Goal: Task Accomplishment & Management: Use online tool/utility

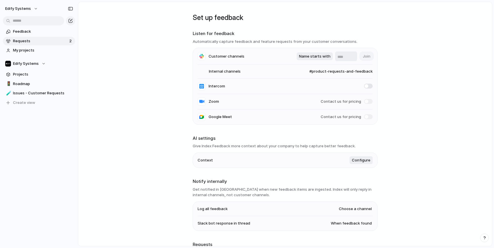
click at [30, 42] on span "Requests" at bounding box center [40, 41] width 55 height 6
click at [20, 53] on span "My projects" at bounding box center [43, 50] width 60 height 6
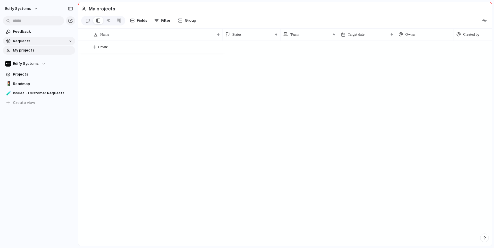
click at [22, 42] on span "Requests" at bounding box center [40, 41] width 55 height 6
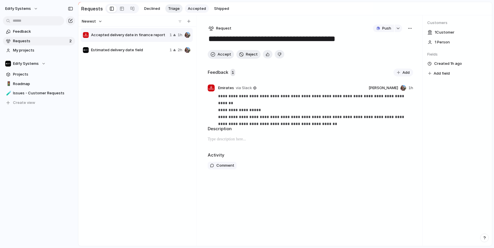
click at [193, 5] on button "Accepted" at bounding box center [197, 8] width 24 height 9
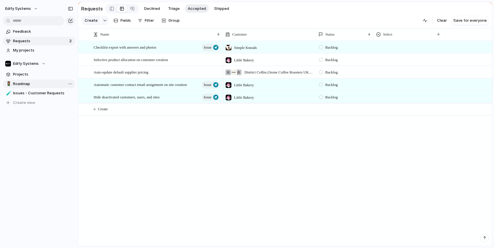
click at [25, 83] on span "Roadmap" at bounding box center [43, 84] width 60 height 6
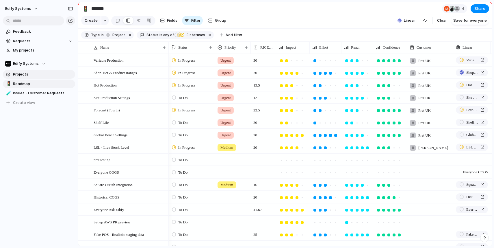
click at [27, 75] on span "Projects" at bounding box center [43, 74] width 60 height 6
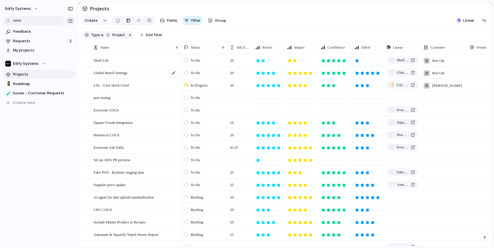
scroll to position [119, 0]
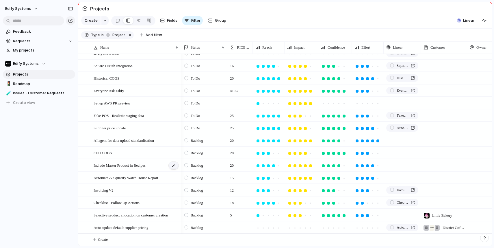
click at [174, 165] on div at bounding box center [174, 166] width 10 height 8
click at [130, 167] on span "Include Master Product in Recipes" at bounding box center [120, 165] width 52 height 7
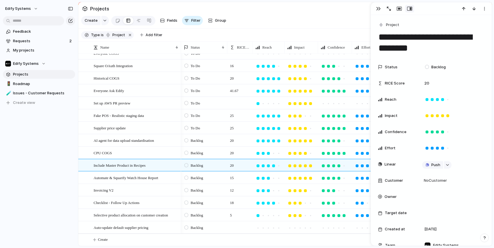
scroll to position [90, 0]
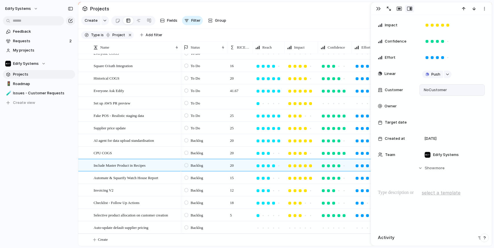
click at [435, 89] on span "No Customer" at bounding box center [434, 90] width 25 height 6
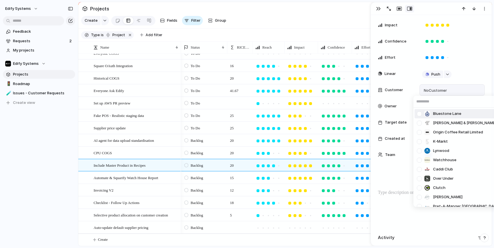
click at [427, 102] on input "text" at bounding box center [458, 102] width 90 height 12
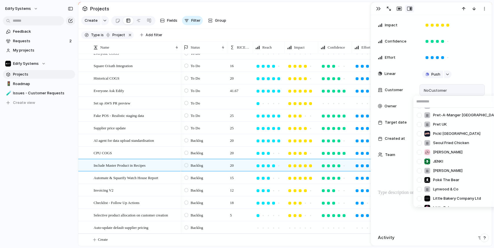
scroll to position [246, 0]
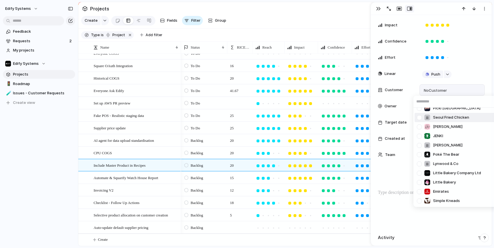
click at [437, 99] on input "text" at bounding box center [458, 102] width 90 height 12
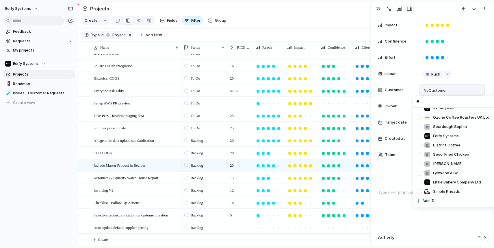
scroll to position [0, 0]
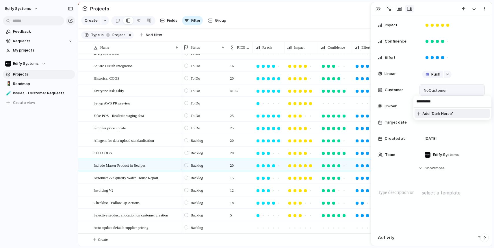
type input "**********"
click at [450, 116] on span "Add 'Dark Horse'" at bounding box center [437, 114] width 31 height 6
click at [379, 7] on div "button" at bounding box center [378, 8] width 5 height 5
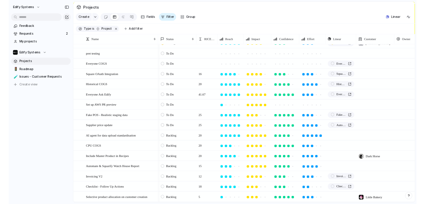
scroll to position [95, 0]
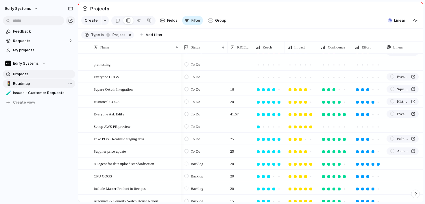
click at [23, 84] on span "Roadmap" at bounding box center [43, 84] width 60 height 6
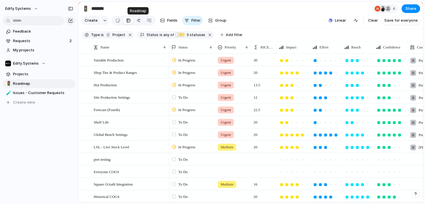
click at [134, 21] on link at bounding box center [138, 20] width 10 height 9
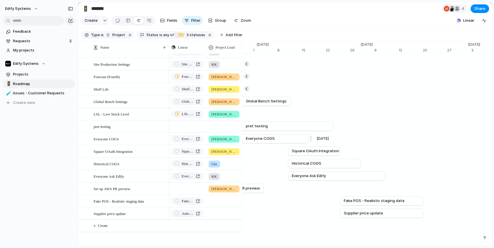
scroll to position [0, 3934]
